Goal: Information Seeking & Learning: Find specific fact

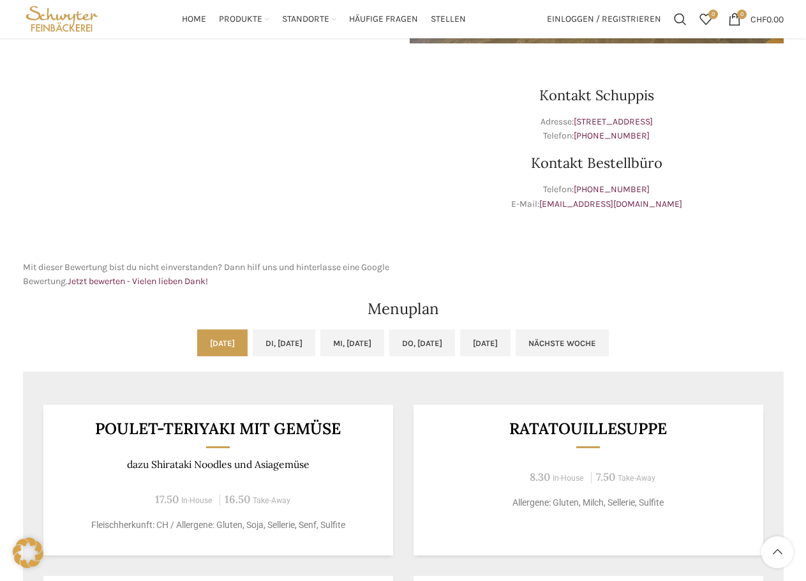
scroll to position [319, 0]
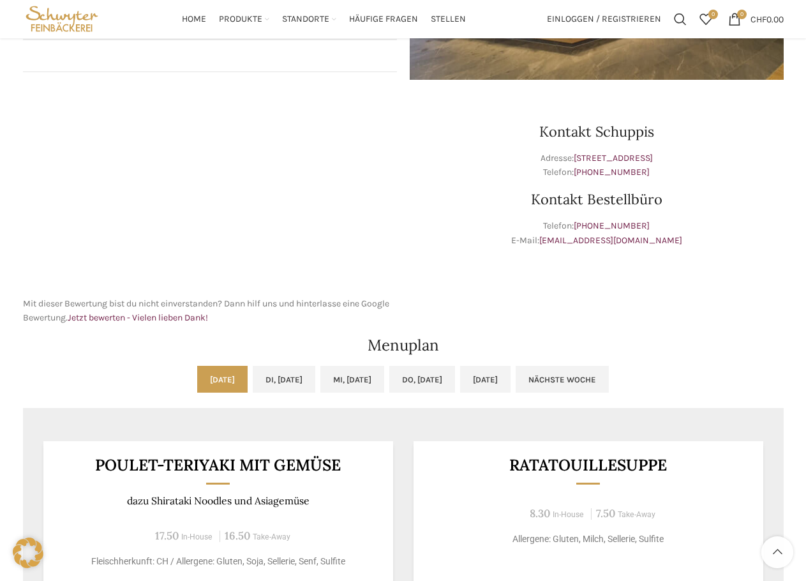
click at [219, 308] on p "Mit dieser Bewertung bist du nicht einverstanden? Dann hilf uns und hinterlasse…" at bounding box center [210, 311] width 374 height 29
click at [52, 300] on p "Mit dieser Bewertung bist du nicht einverstanden? Dann hilf uns und hinterlasse…" at bounding box center [210, 311] width 374 height 29
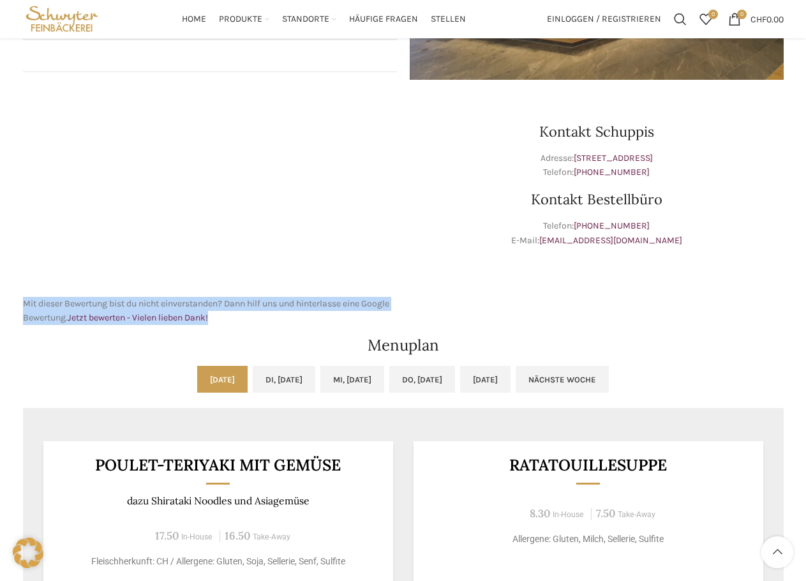
click at [52, 300] on p "Mit dieser Bewertung bist du nicht einverstanden? Dann hilf uns und hinterlasse…" at bounding box center [210, 311] width 374 height 29
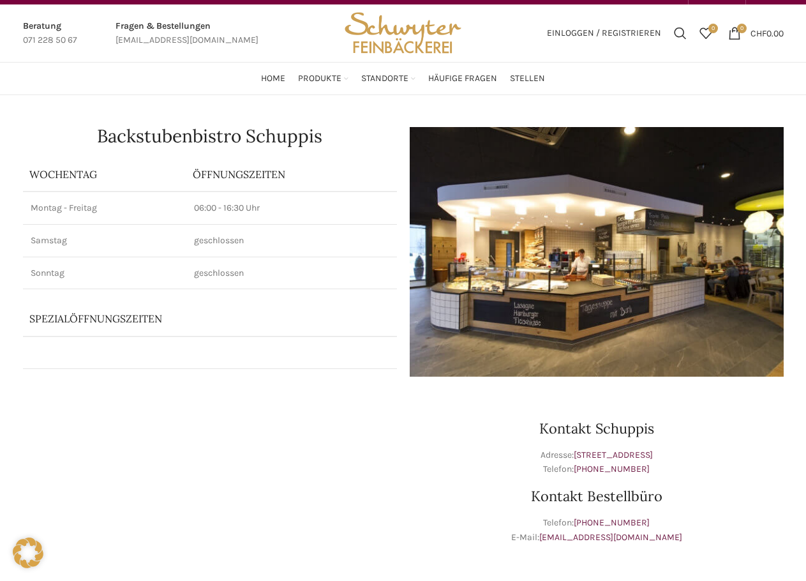
scroll to position [0, 0]
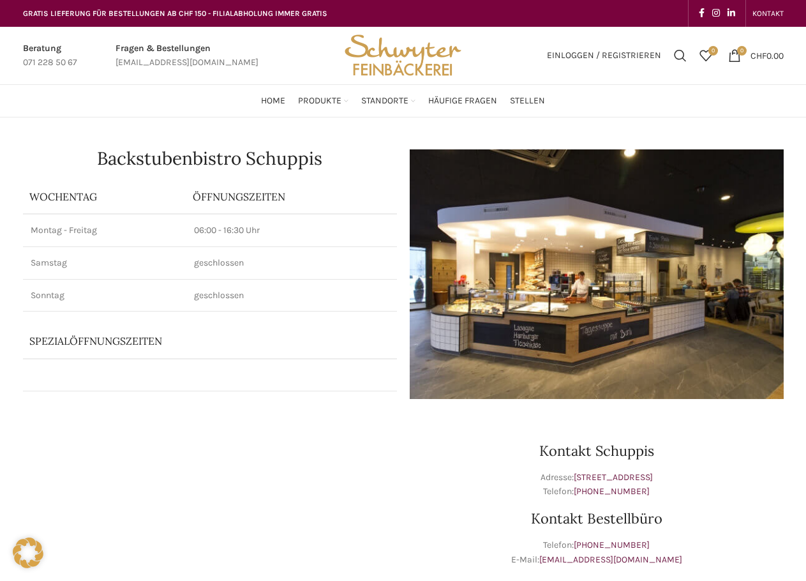
click at [134, 165] on h1 "Backstubenbistro Schuppis" at bounding box center [210, 158] width 374 height 18
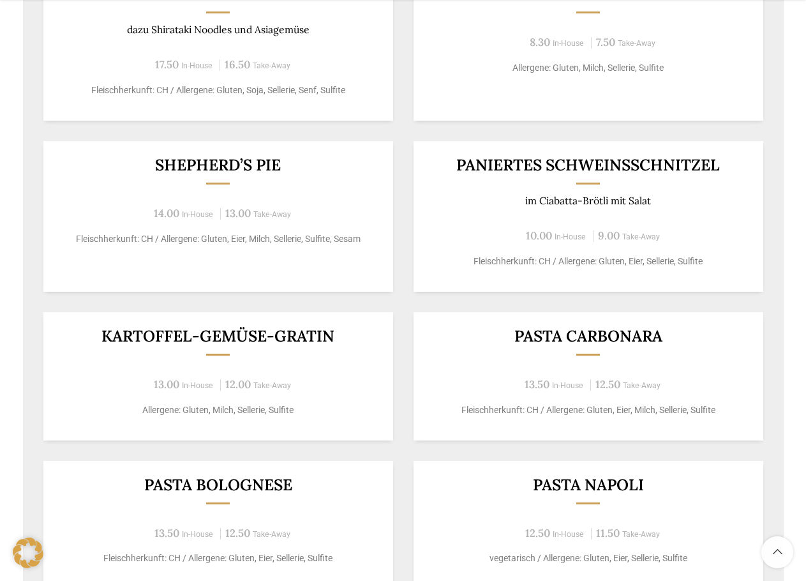
drag, startPoint x: 356, startPoint y: 299, endPoint x: 359, endPoint y: 432, distance: 133.5
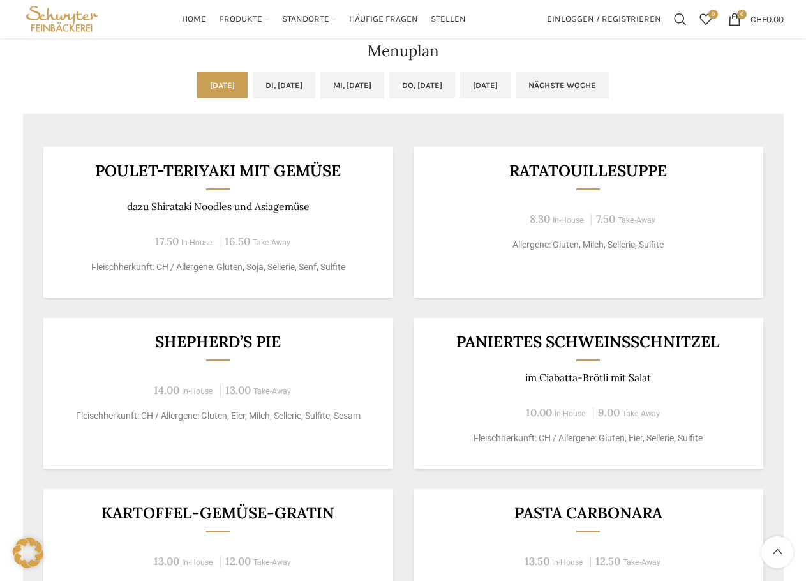
scroll to position [416, 0]
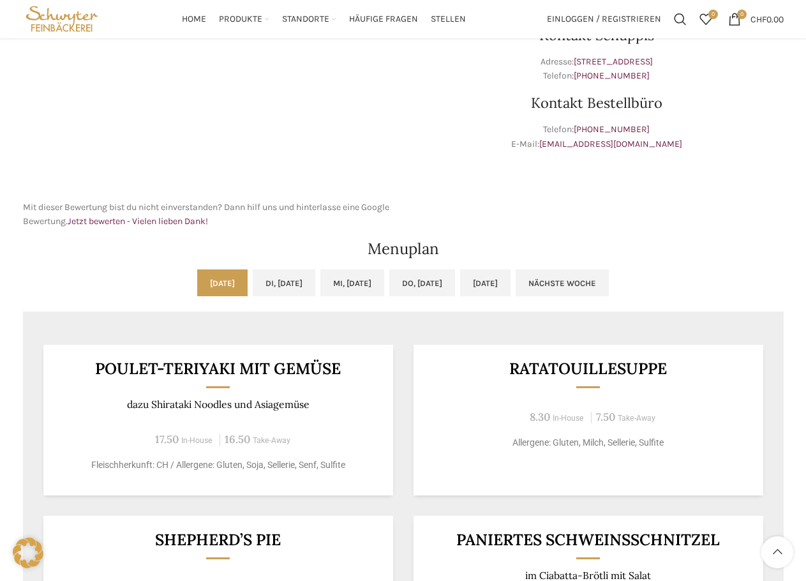
click at [295, 232] on div "Mit dieser Bewertung bist du nicht einverstanden? Dann hilf uns und hinterlasse…" at bounding box center [210, 113] width 387 height 246
click at [295, 210] on p "Mit dieser Bewertung bist du nicht einverstanden? Dann hilf uns und hinterlasse…" at bounding box center [210, 214] width 374 height 29
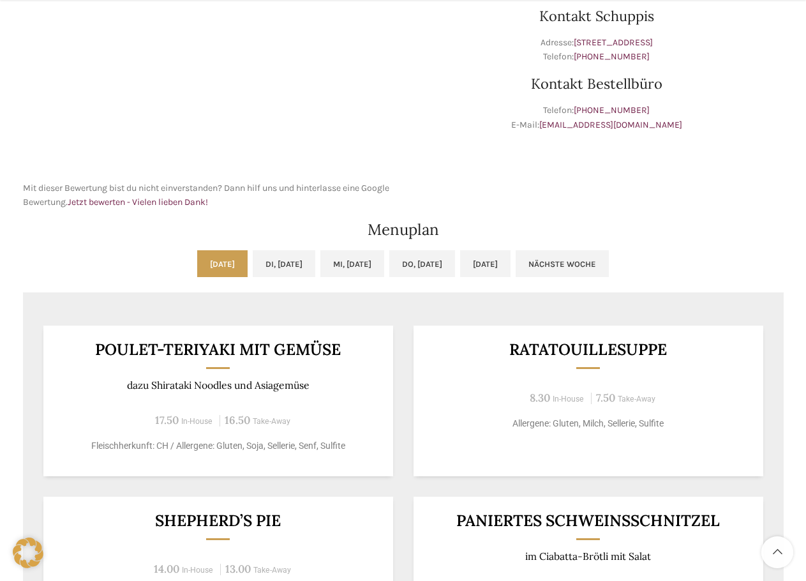
scroll to position [511, 0]
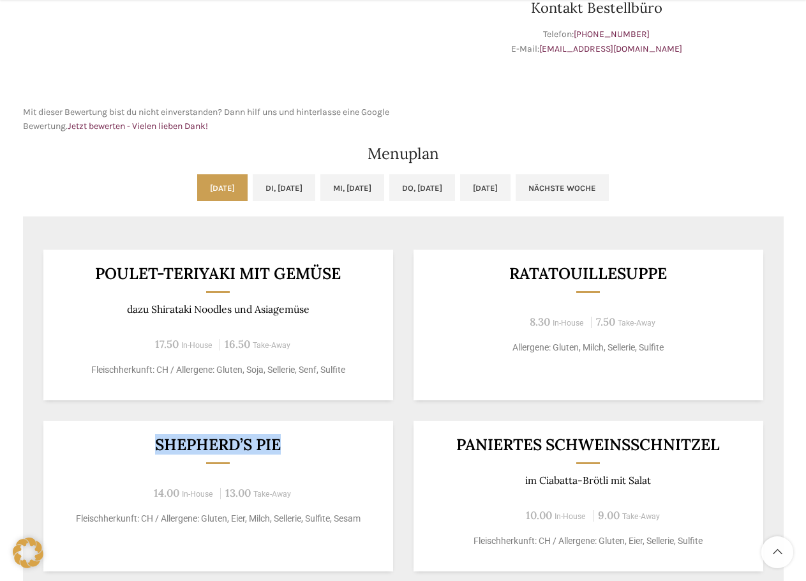
drag, startPoint x: 149, startPoint y: 449, endPoint x: 281, endPoint y: 452, distance: 131.6
click at [281, 452] on h3 "Shepherd’s Pie" at bounding box center [218, 445] width 319 height 16
copy h3 "Shepherd’s Pie"
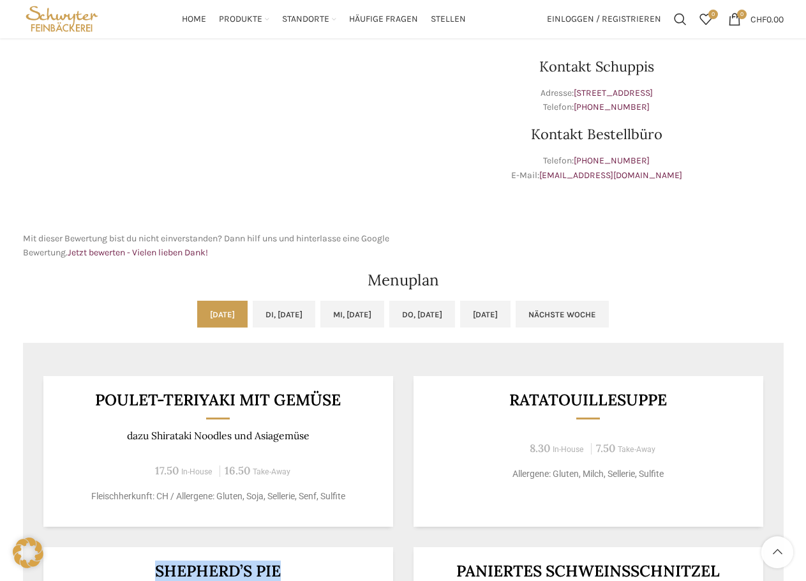
scroll to position [383, 0]
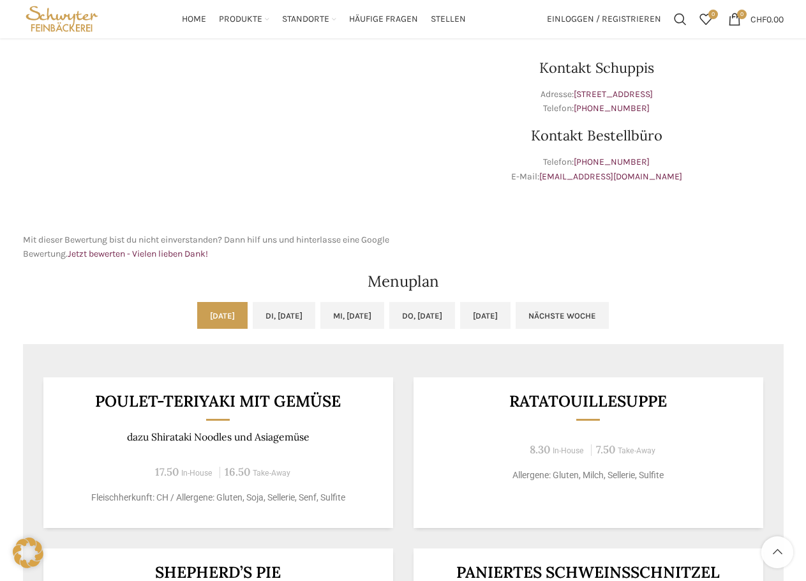
drag, startPoint x: 46, startPoint y: 326, endPoint x: 43, endPoint y: 298, distance: 27.6
click at [45, 325] on ul "[DATE] Di, [DATE] Mi, [DATE] Do, [DATE] [DATE] Nächste Woche" at bounding box center [403, 323] width 761 height 42
